Goal: Task Accomplishment & Management: Manage account settings

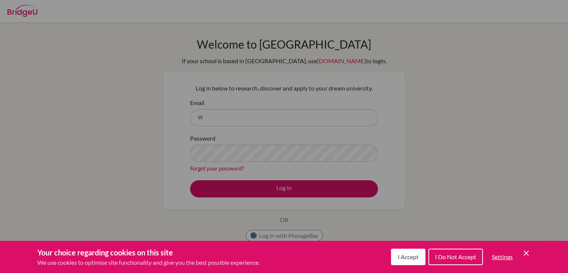
click at [525, 253] on icon "Cookie Control Close Icon" at bounding box center [526, 252] width 9 height 9
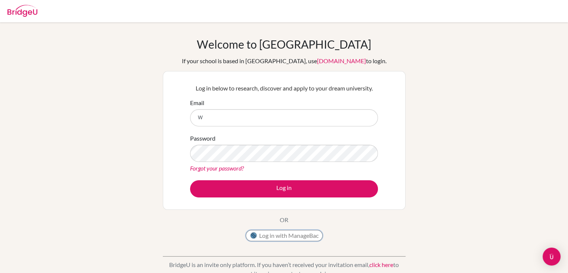
click at [309, 236] on button "Log in with ManageBac" at bounding box center [284, 235] width 77 height 11
click at [231, 119] on input "W" at bounding box center [284, 117] width 188 height 17
type input "West"
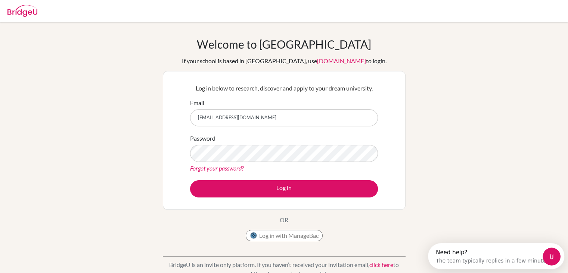
type input "westleylesmana@sekolahciputra.sch.id"
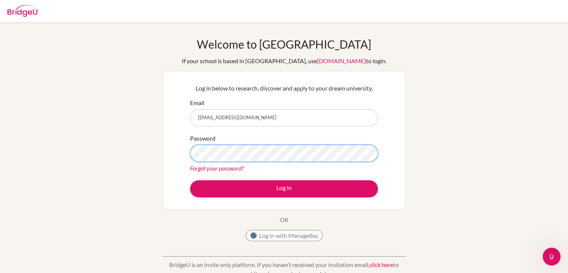
click at [190, 180] on button "Log in" at bounding box center [284, 188] width 188 height 17
